Goal: Transaction & Acquisition: Purchase product/service

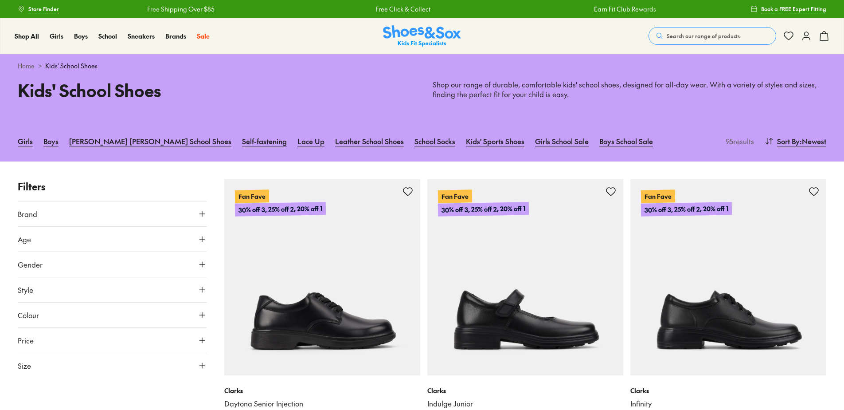
click at [48, 268] on button "Gender" at bounding box center [112, 264] width 189 height 25
click at [137, 292] on label "Girls" at bounding box center [135, 290] width 47 height 16
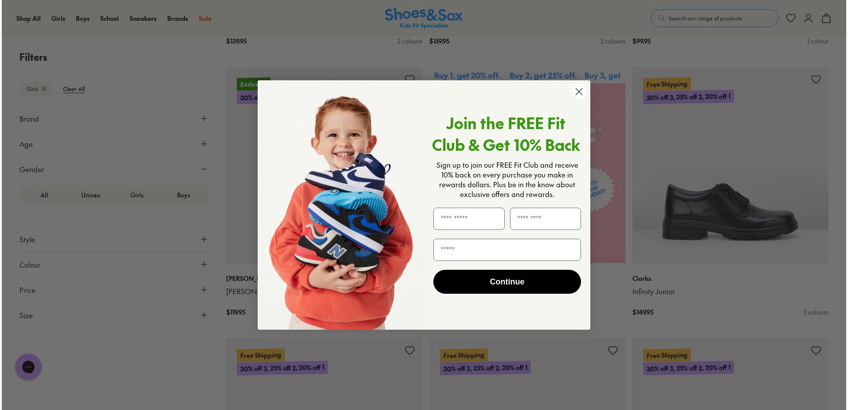
scroll to position [384, 0]
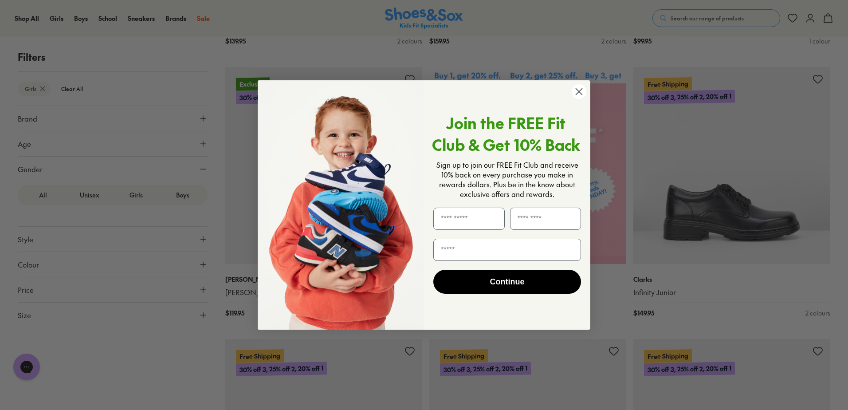
click at [578, 96] on circle "Close dialog" at bounding box center [579, 91] width 15 height 15
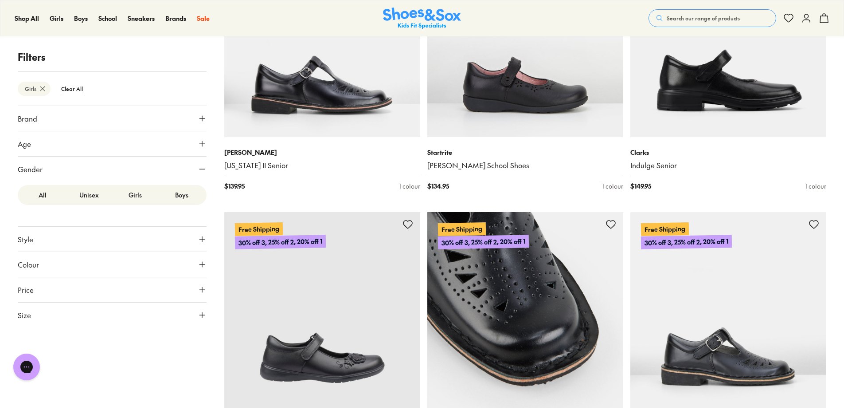
scroll to position [871, 0]
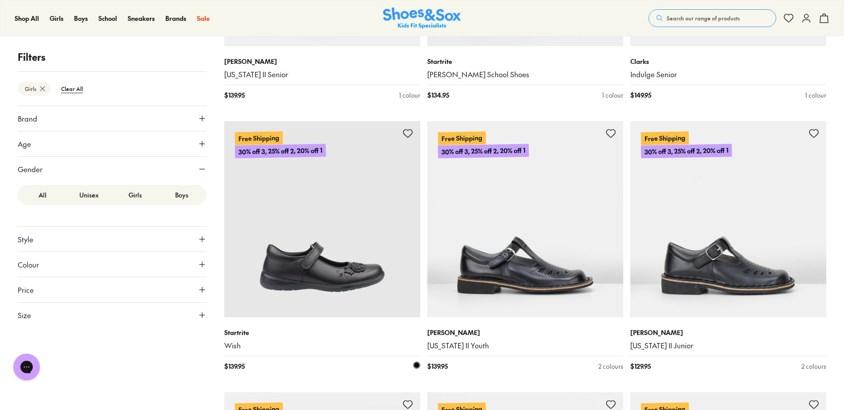
click at [357, 271] on img at bounding box center [322, 219] width 196 height 196
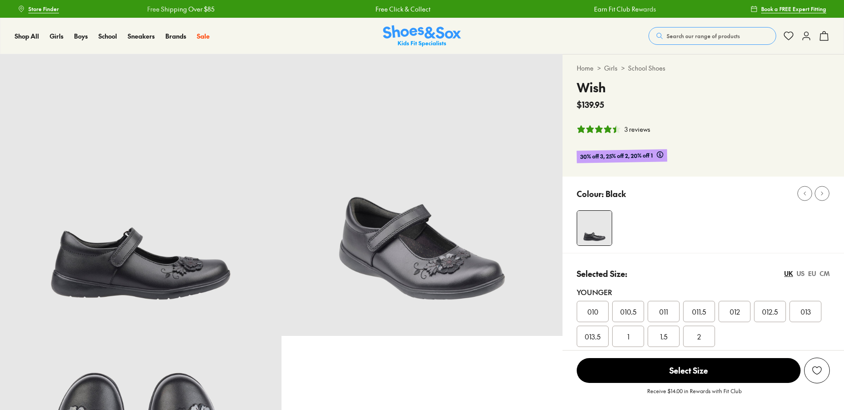
select select "*"
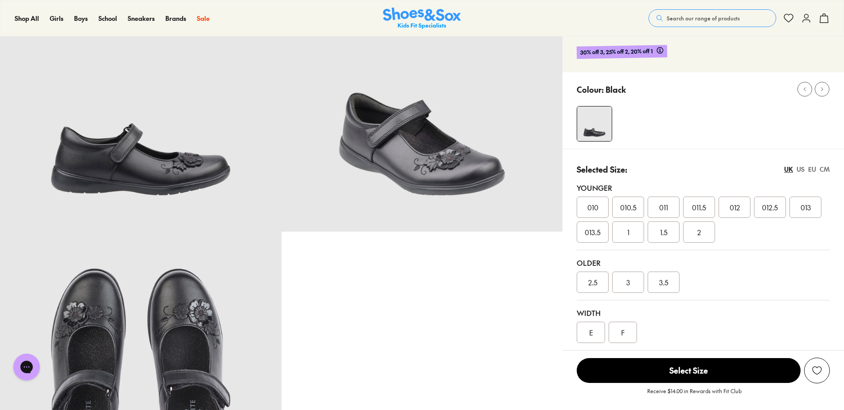
scroll to position [89, 0]
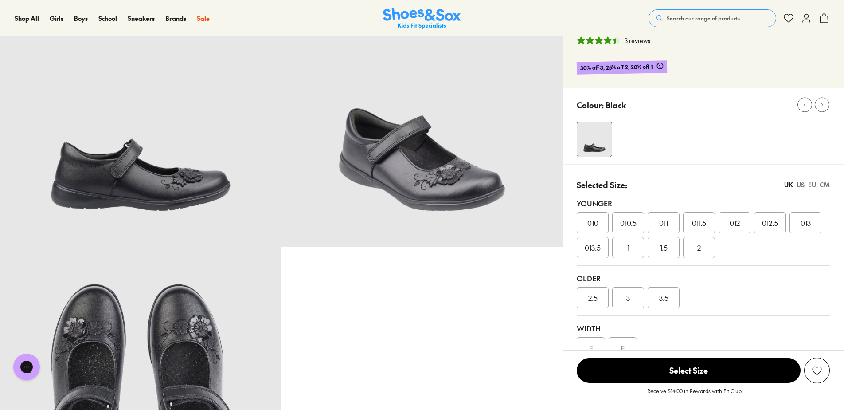
click at [801, 185] on div "US" at bounding box center [801, 184] width 8 height 9
click at [811, 185] on div "EU" at bounding box center [813, 184] width 8 height 9
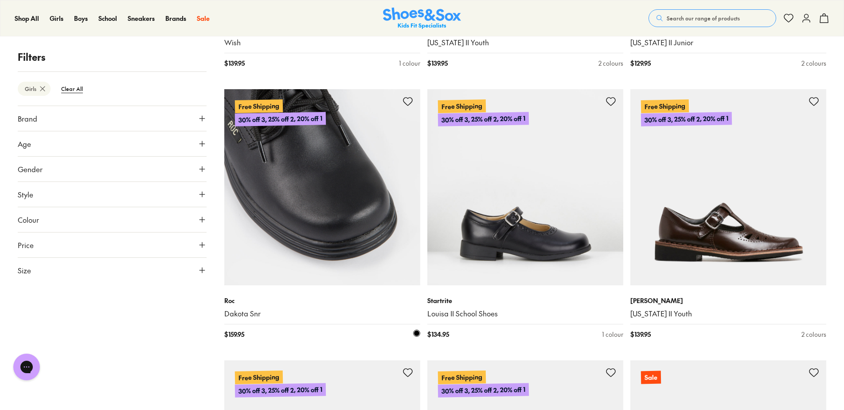
scroll to position [1084, 0]
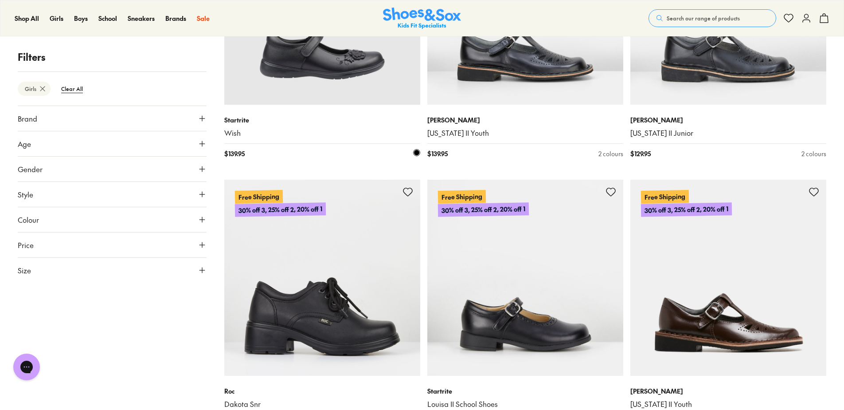
click at [364, 73] on img at bounding box center [322, 7] width 196 height 196
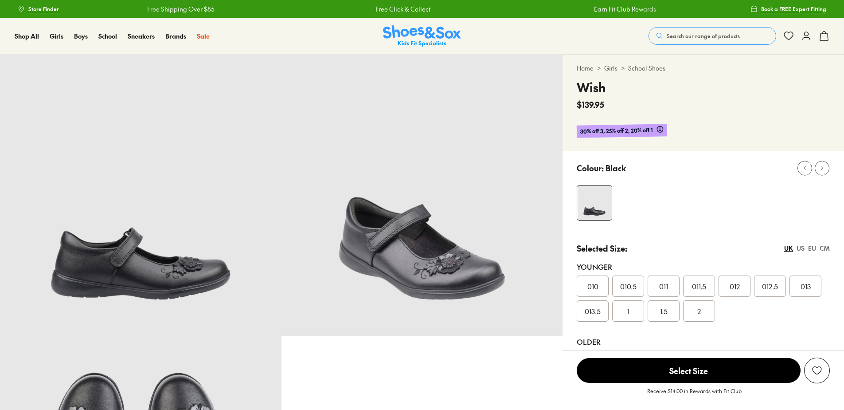
select select "*"
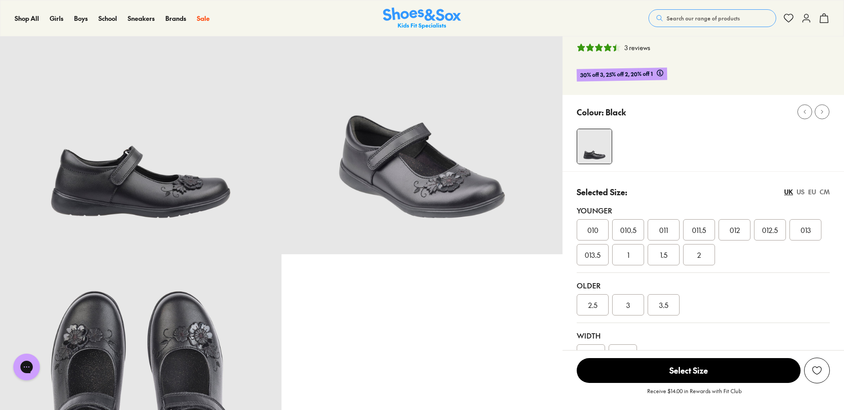
scroll to position [89, 0]
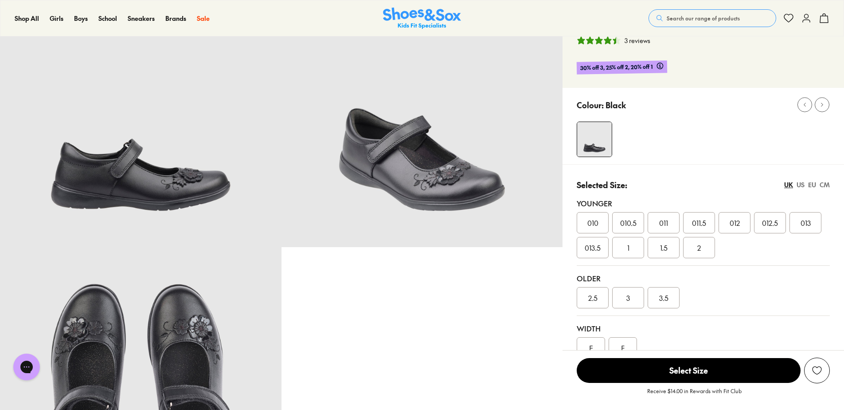
click at [638, 247] on div "1" at bounding box center [629, 247] width 32 height 21
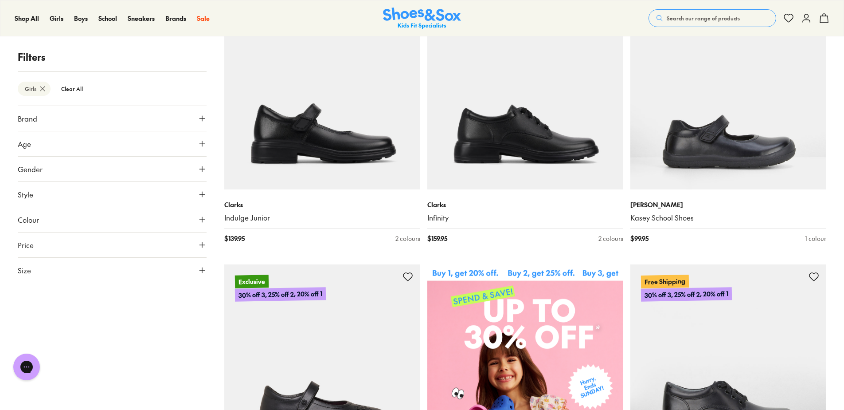
scroll to position [310, 0]
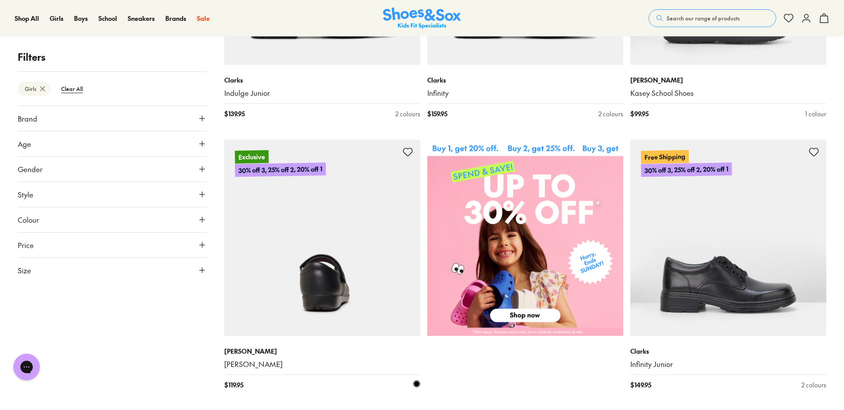
click at [347, 271] on img at bounding box center [322, 238] width 196 height 196
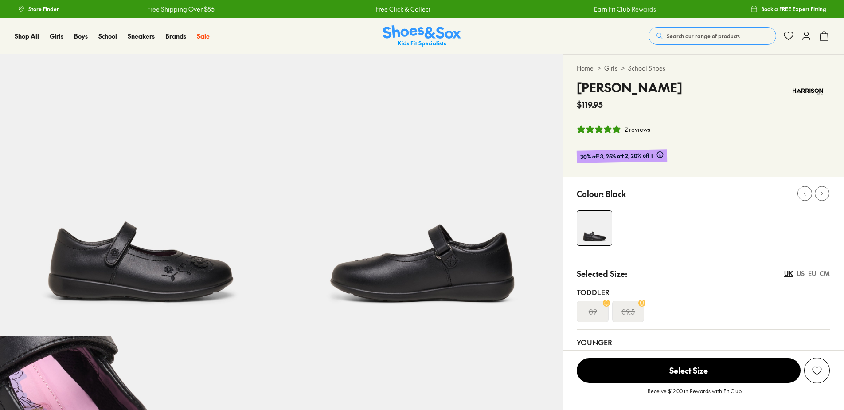
select select "*"
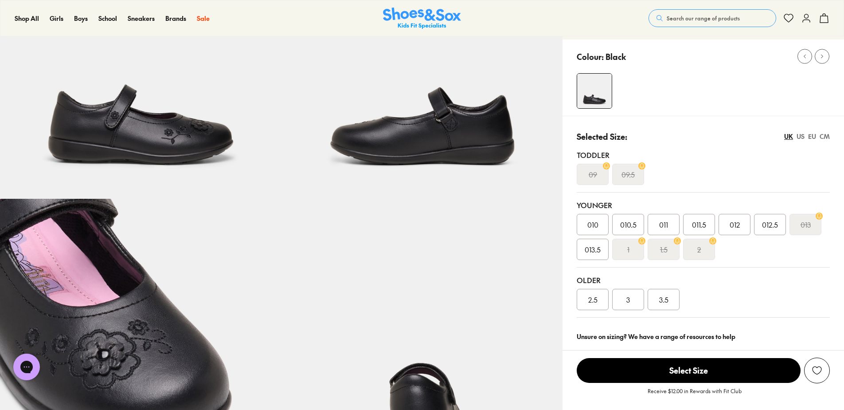
scroll to position [133, 0]
